Goal: Transaction & Acquisition: Purchase product/service

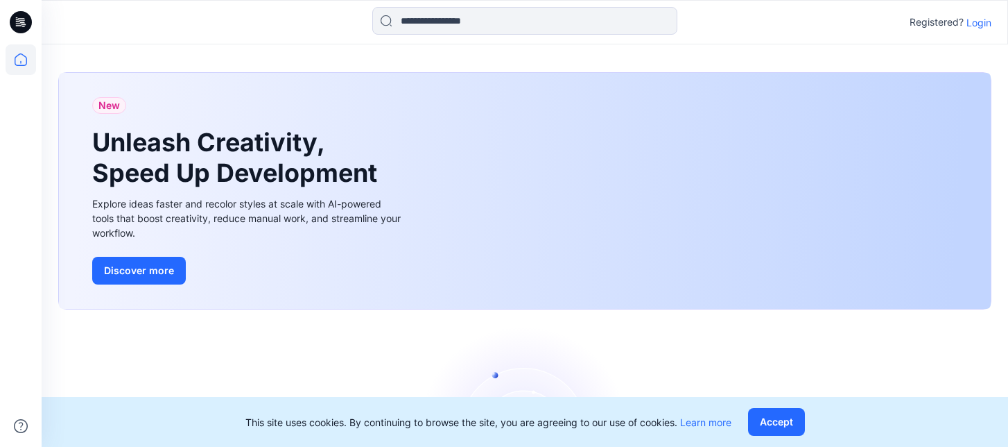
click at [978, 20] on p "Login" at bounding box center [979, 22] width 25 height 15
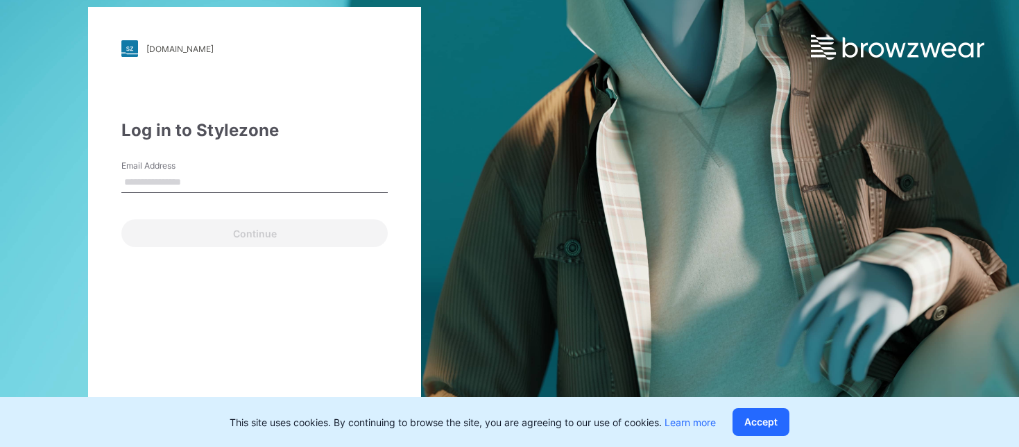
type input "**********"
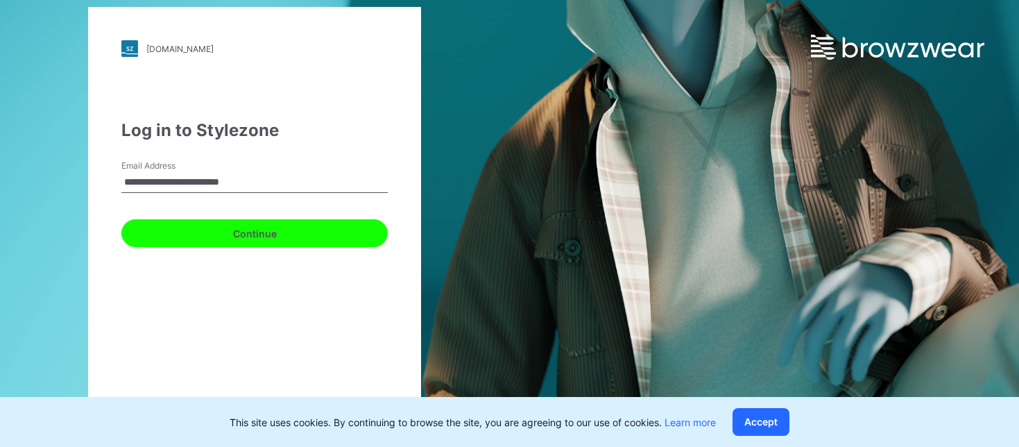
click at [277, 238] on button "Continue" at bounding box center [254, 233] width 266 height 28
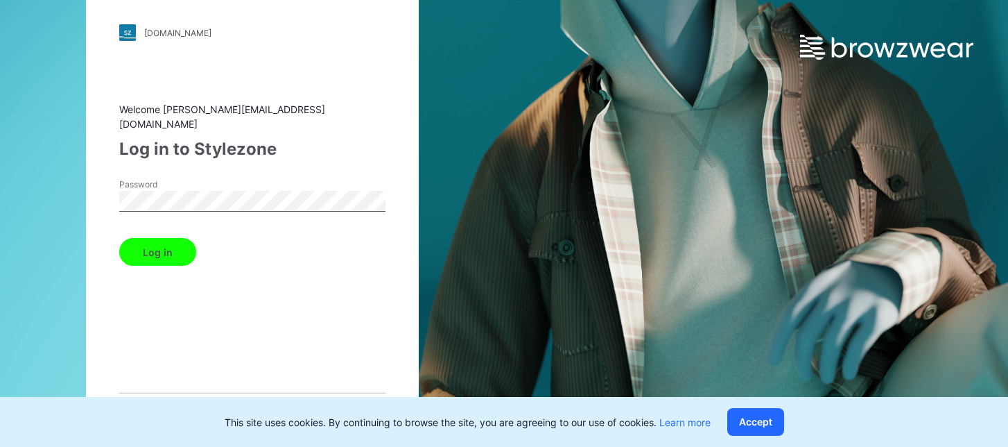
click at [174, 247] on button "Log in" at bounding box center [157, 252] width 77 height 28
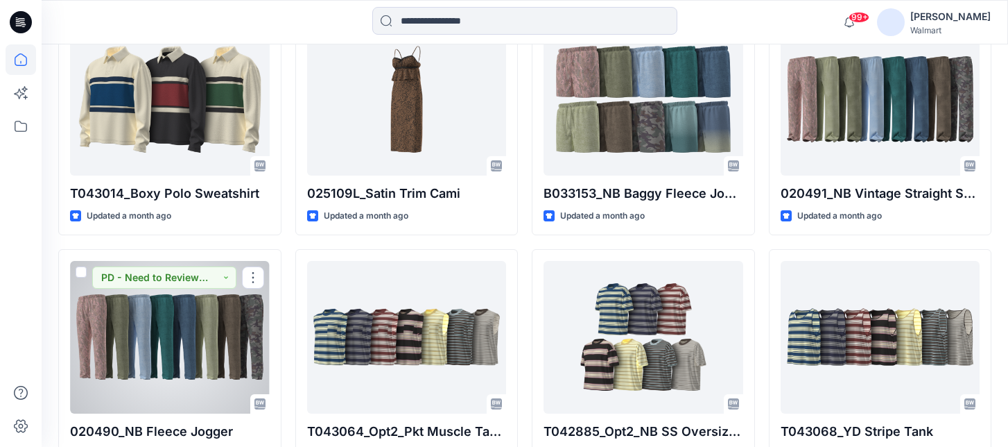
scroll to position [2808, 0]
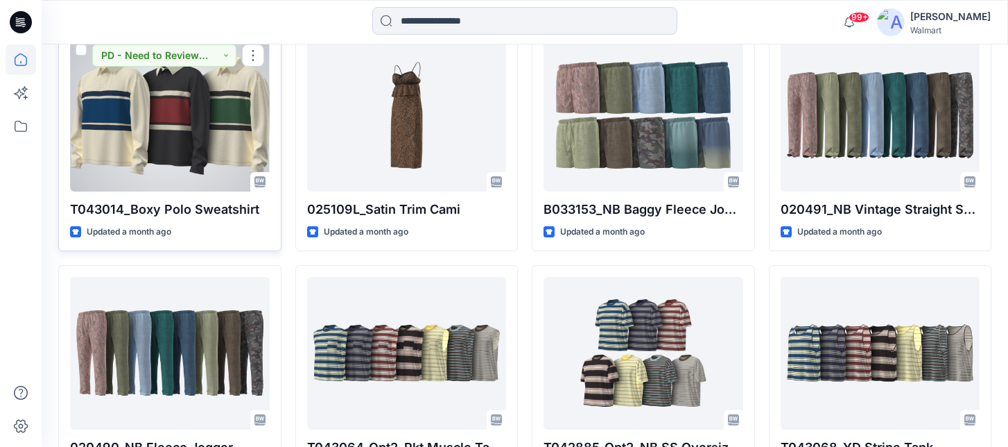
click at [200, 129] on div at bounding box center [170, 115] width 200 height 153
